Goal: Task Accomplishment & Management: Use online tool/utility

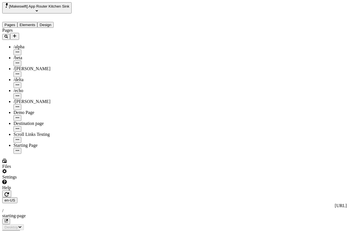
type input "/starting-page"
click at [37, 180] on div "Settings" at bounding box center [41, 174] width 78 height 11
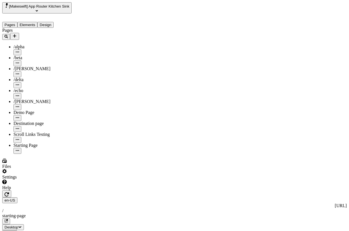
click at [56, 7] on span "[Makeswift] App Router Kitchen Sink" at bounding box center [39, 6] width 60 height 4
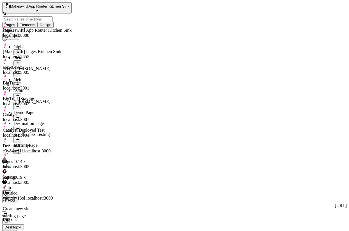
click at [45, 207] on div "Create new site" at bounding box center [37, 209] width 69 height 5
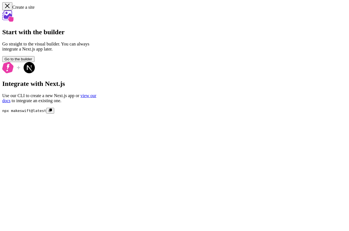
click at [35, 62] on button "Go to the builder" at bounding box center [18, 59] width 32 height 6
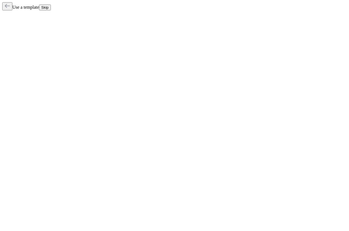
click at [51, 6] on button "Skip" at bounding box center [45, 7] width 12 height 6
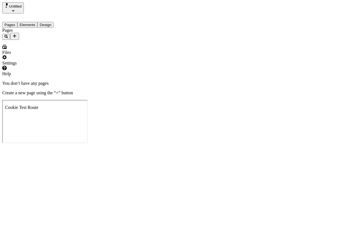
click at [31, 66] on div "Settings" at bounding box center [41, 60] width 78 height 11
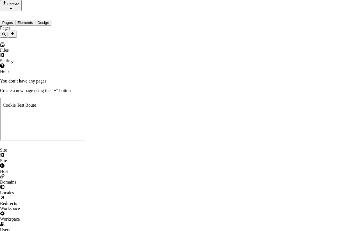
click at [64, 164] on div "Host" at bounding box center [174, 169] width 349 height 11
click at [60, 153] on div "Site" at bounding box center [174, 158] width 349 height 11
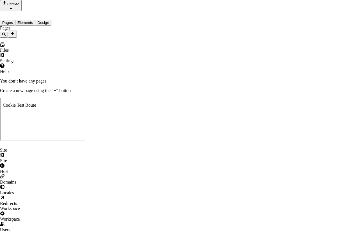
type input "RSC Support"
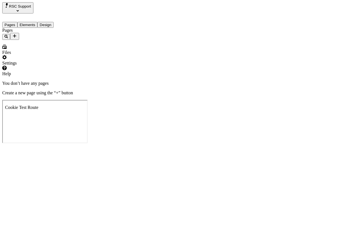
click at [17, 34] on icon "Add new" at bounding box center [14, 36] width 4 height 4
click at [84, 40] on div at bounding box center [93, 42] width 35 height 6
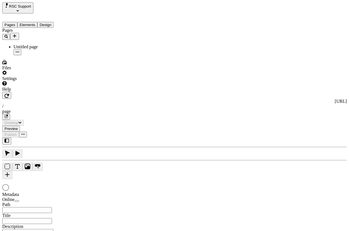
type input "/page"
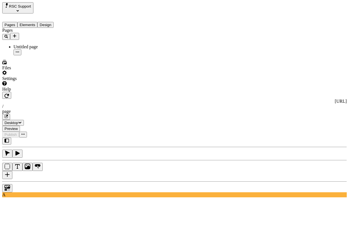
click at [27, 81] on div "Settings" at bounding box center [41, 76] width 78 height 11
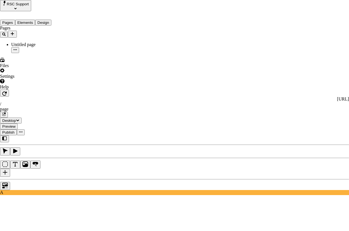
type input "local"
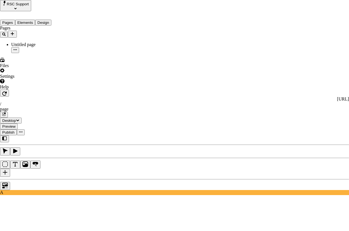
type input "http://localhost:7777"
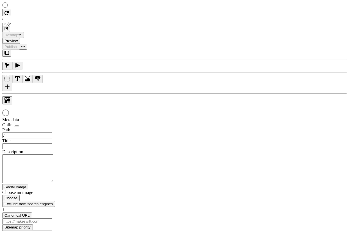
type input "/page"
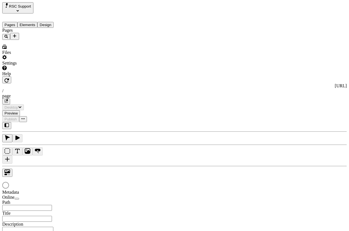
type input "/page"
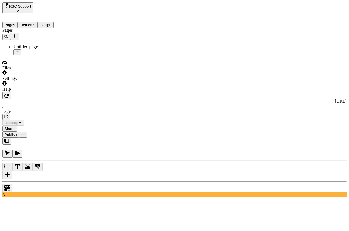
click at [9, 94] on icon "button" at bounding box center [6, 96] width 4 height 4
click at [12, 171] on button "button" at bounding box center [7, 175] width 10 height 8
click at [11, 92] on button "button" at bounding box center [6, 95] width 9 height 7
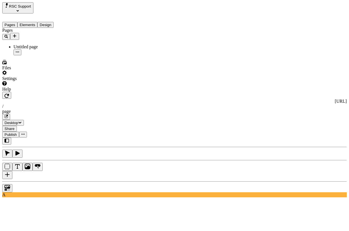
click at [300, 87] on div "README.md" at bounding box center [316, 84] width 60 height 5
type input "README.md"
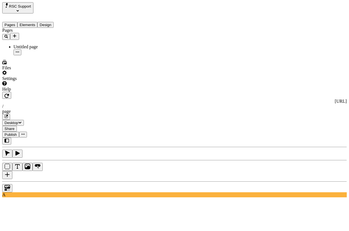
click at [312, 80] on div "EXAMPLE.md" at bounding box center [316, 78] width 60 height 5
type input "EXAMPLE.md"
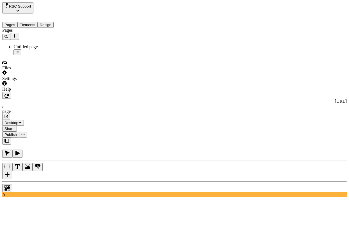
type input "0"
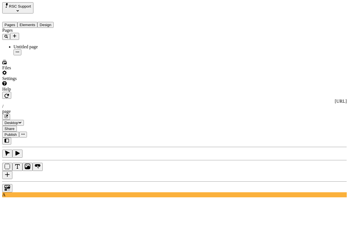
click at [12, 171] on button "button" at bounding box center [7, 175] width 10 height 8
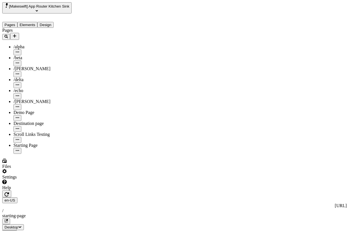
click at [9, 192] on icon "button" at bounding box center [6, 194] width 4 height 4
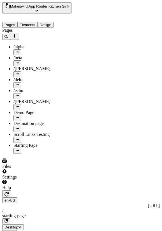
click at [9, 192] on icon "button" at bounding box center [6, 194] width 4 height 4
